Goal: Answer question/provide support

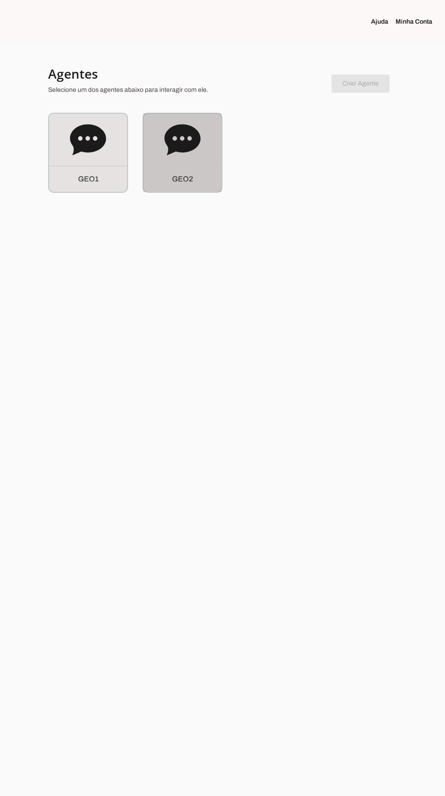
click at [194, 160] on div "G E O 2" at bounding box center [183, 153] width 78 height 78
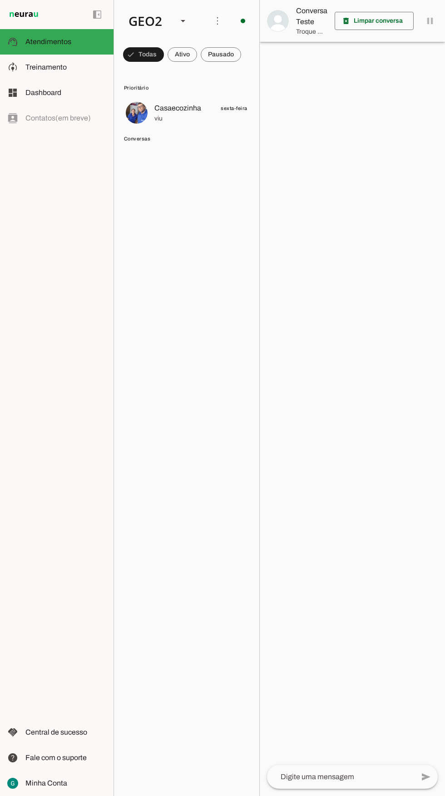
click at [231, 60] on span at bounding box center [221, 55] width 40 height 22
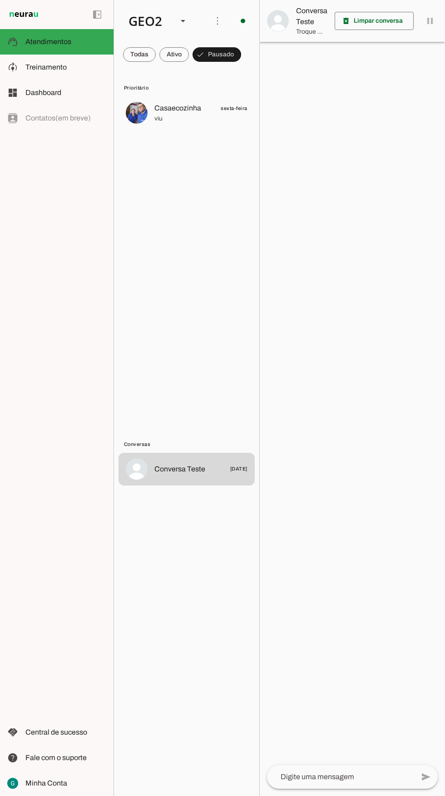
click at [174, 55] on span at bounding box center [175, 55] width 30 height 22
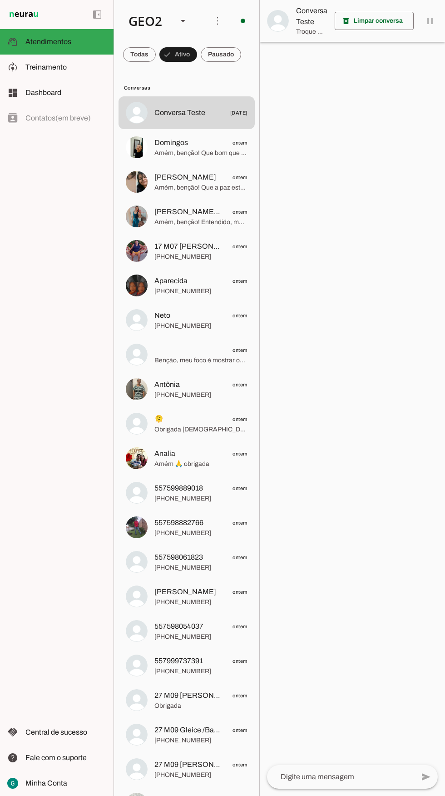
click at [132, 63] on span at bounding box center [139, 55] width 33 height 22
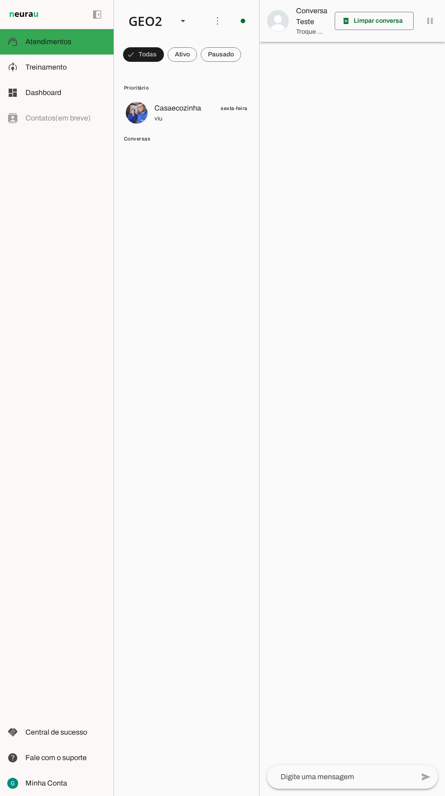
click at [182, 55] on span at bounding box center [183, 55] width 30 height 22
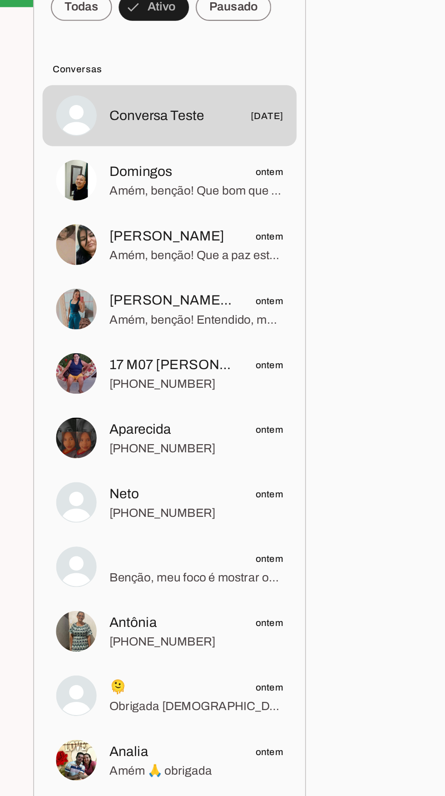
click at [178, 186] on span "Amém, benção! Que a paz esteja sempre contigo. Sou a assistente virtual da Casa…" at bounding box center [201, 187] width 93 height 9
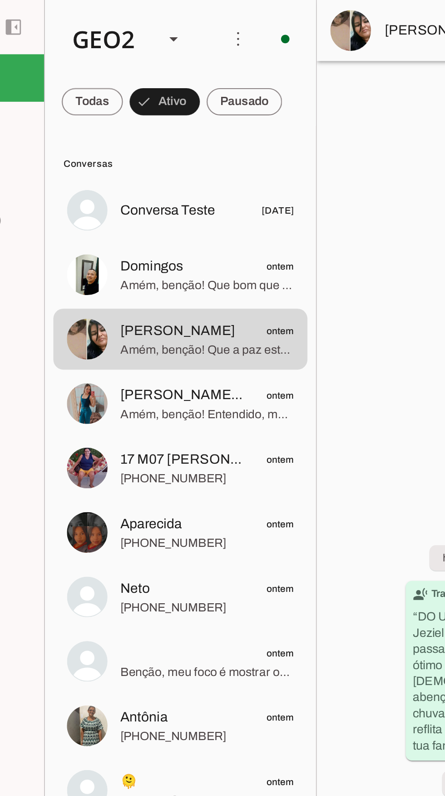
scroll to position [5, 0]
click at [168, 252] on span "[PHONE_NUMBER]" at bounding box center [201, 256] width 93 height 9
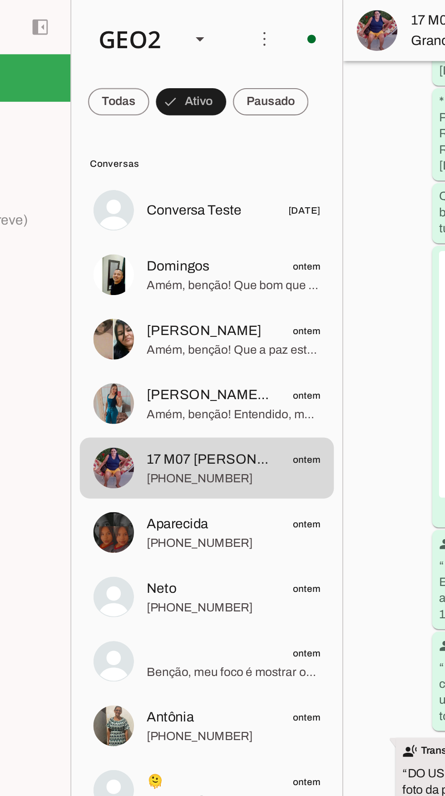
click at [220, 61] on span at bounding box center [221, 55] width 40 height 22
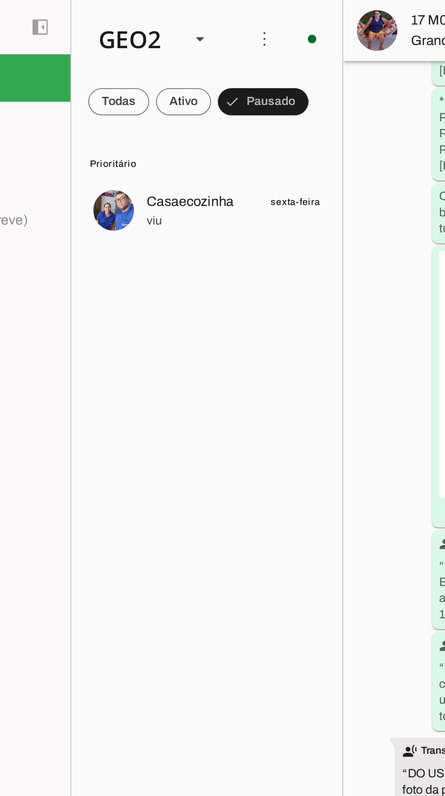
click at [157, 14] on div "GEO2" at bounding box center [145, 20] width 49 height 31
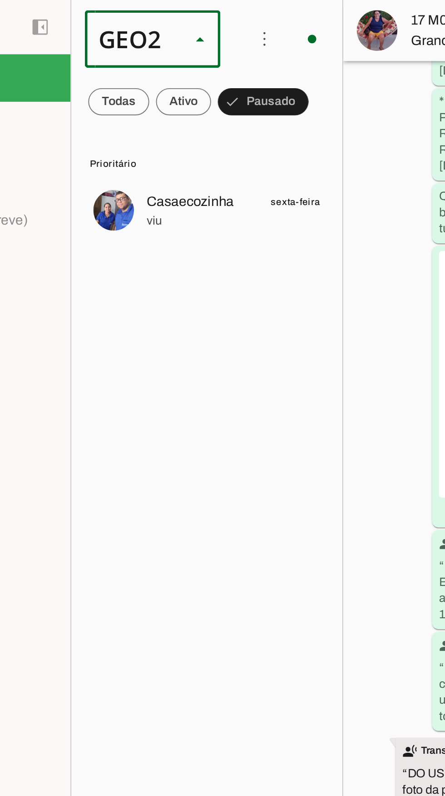
click at [250, 53] on slot at bounding box center [279, 58] width 58 height 11
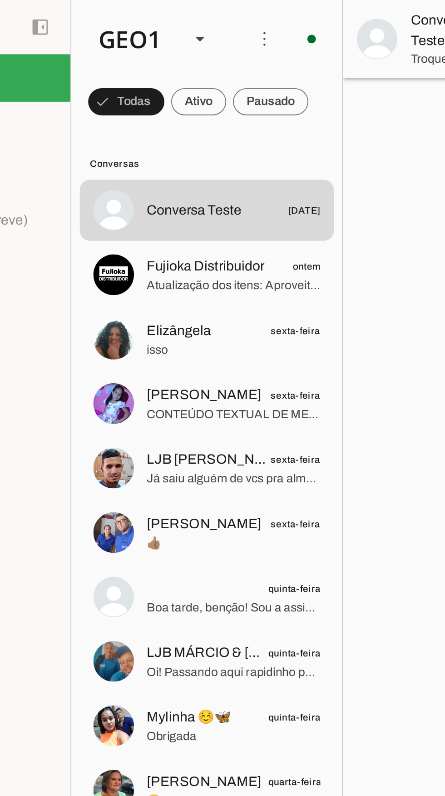
click at [178, 188] on span "isso" at bounding box center [201, 187] width 93 height 9
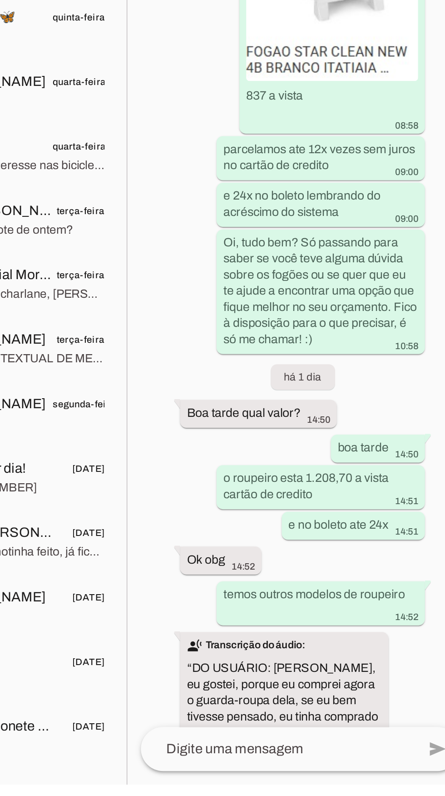
scroll to position [79, 0]
